Goal: Check status

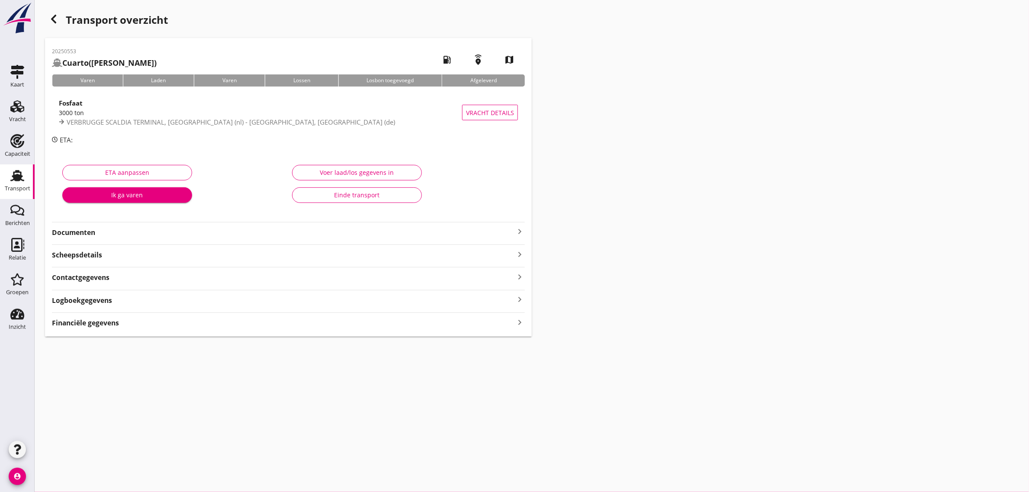
click at [330, 197] on div "Einde transport" at bounding box center [356, 194] width 115 height 9
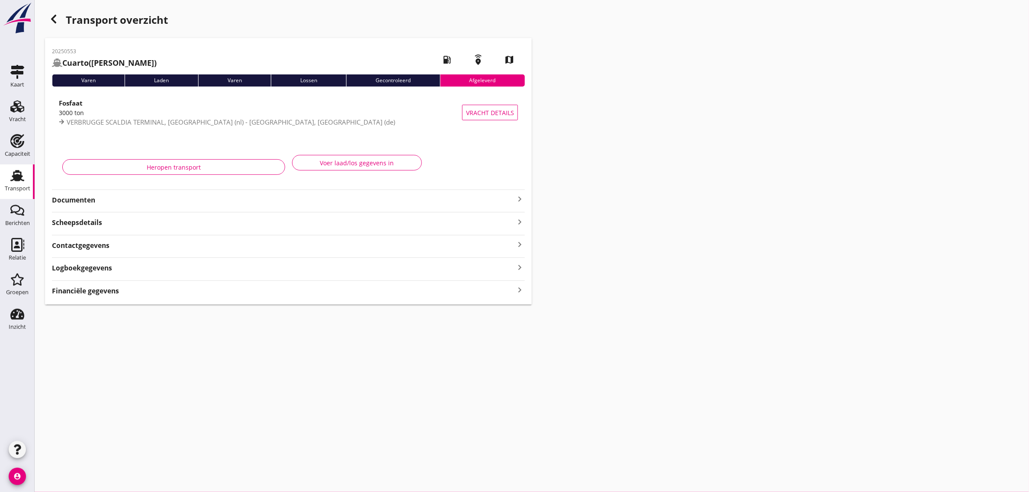
click at [53, 16] on icon "button" at bounding box center [53, 19] width 10 height 10
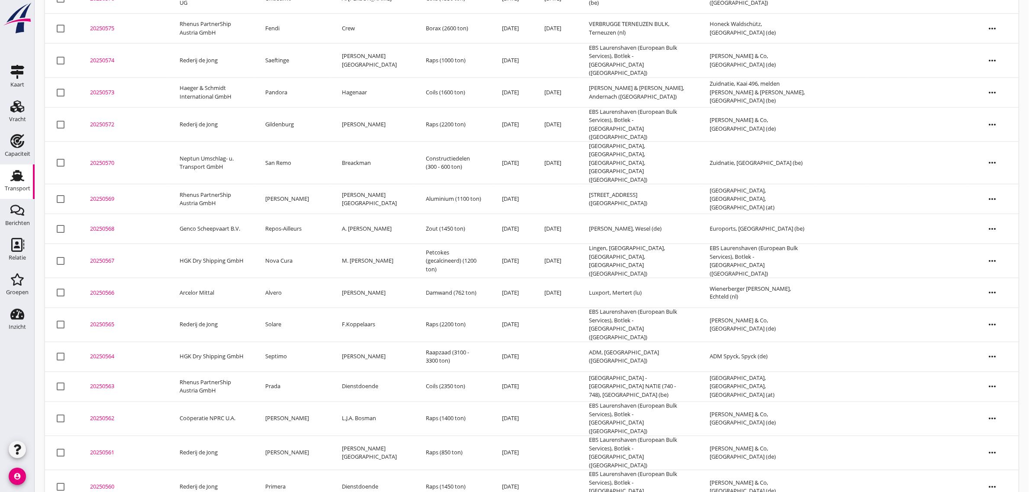
scroll to position [390, 0]
click at [289, 343] on td "Septimo" at bounding box center [293, 358] width 77 height 30
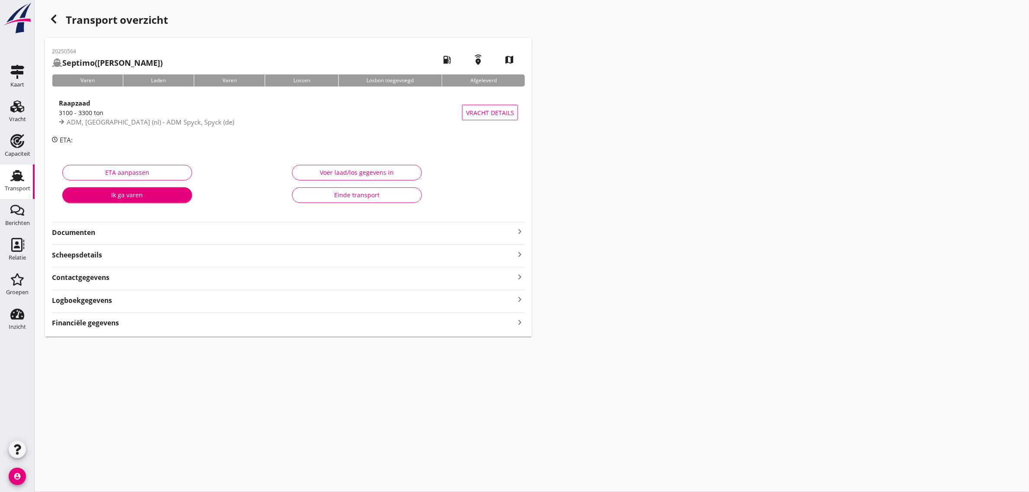
click at [57, 17] on icon "button" at bounding box center [53, 19] width 10 height 10
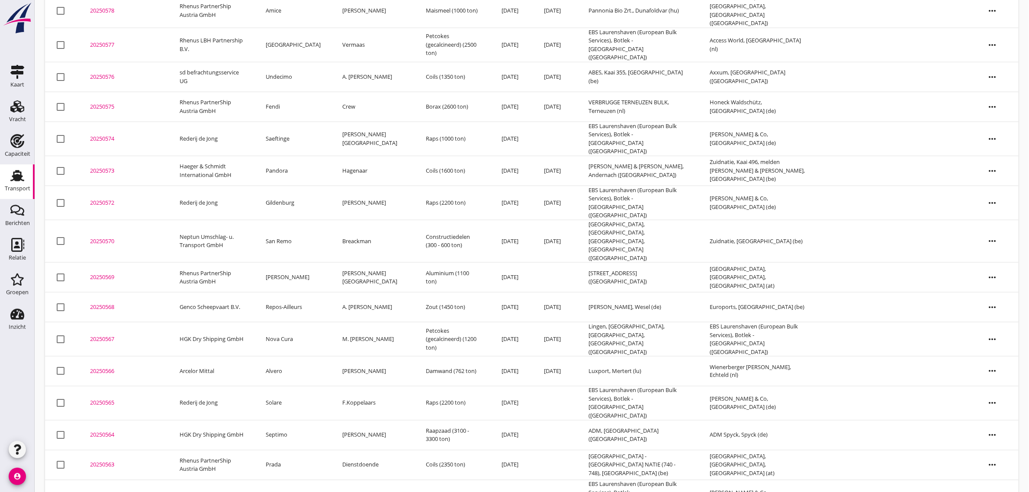
scroll to position [314, 0]
drag, startPoint x: 57, startPoint y: 17, endPoint x: 39, endPoint y: 251, distance: 234.8
click at [39, 251] on div "Transport download search view_headline view_agenda check_box_outline_blank Inc…" at bounding box center [532, 226] width 994 height 1081
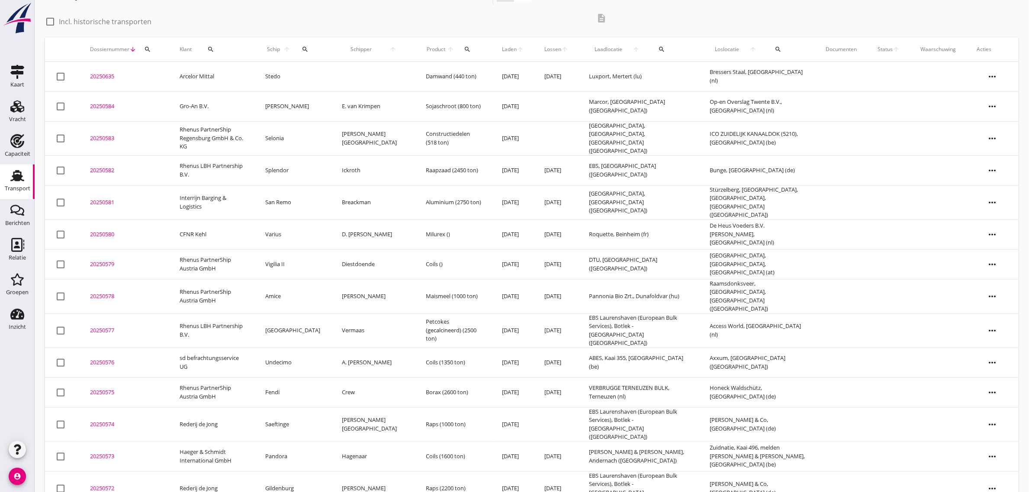
scroll to position [54, 0]
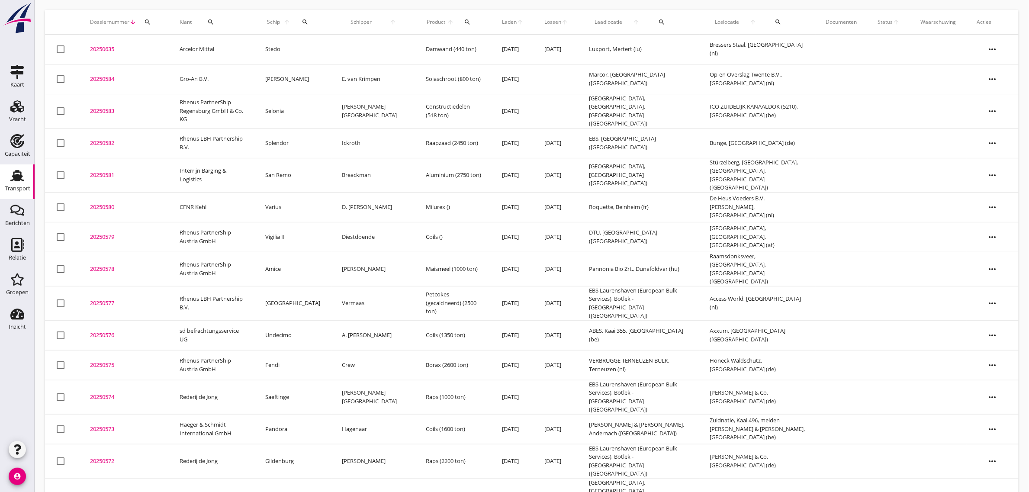
click at [289, 105] on td "Selonia" at bounding box center [293, 111] width 77 height 34
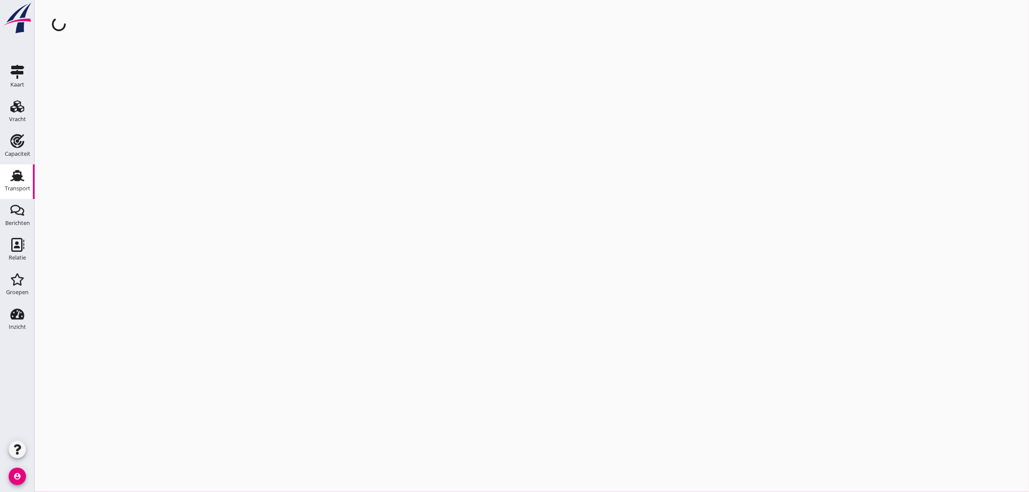
click at [16, 186] on div "Transport" at bounding box center [18, 189] width 26 height 6
